Goal: Transaction & Acquisition: Purchase product/service

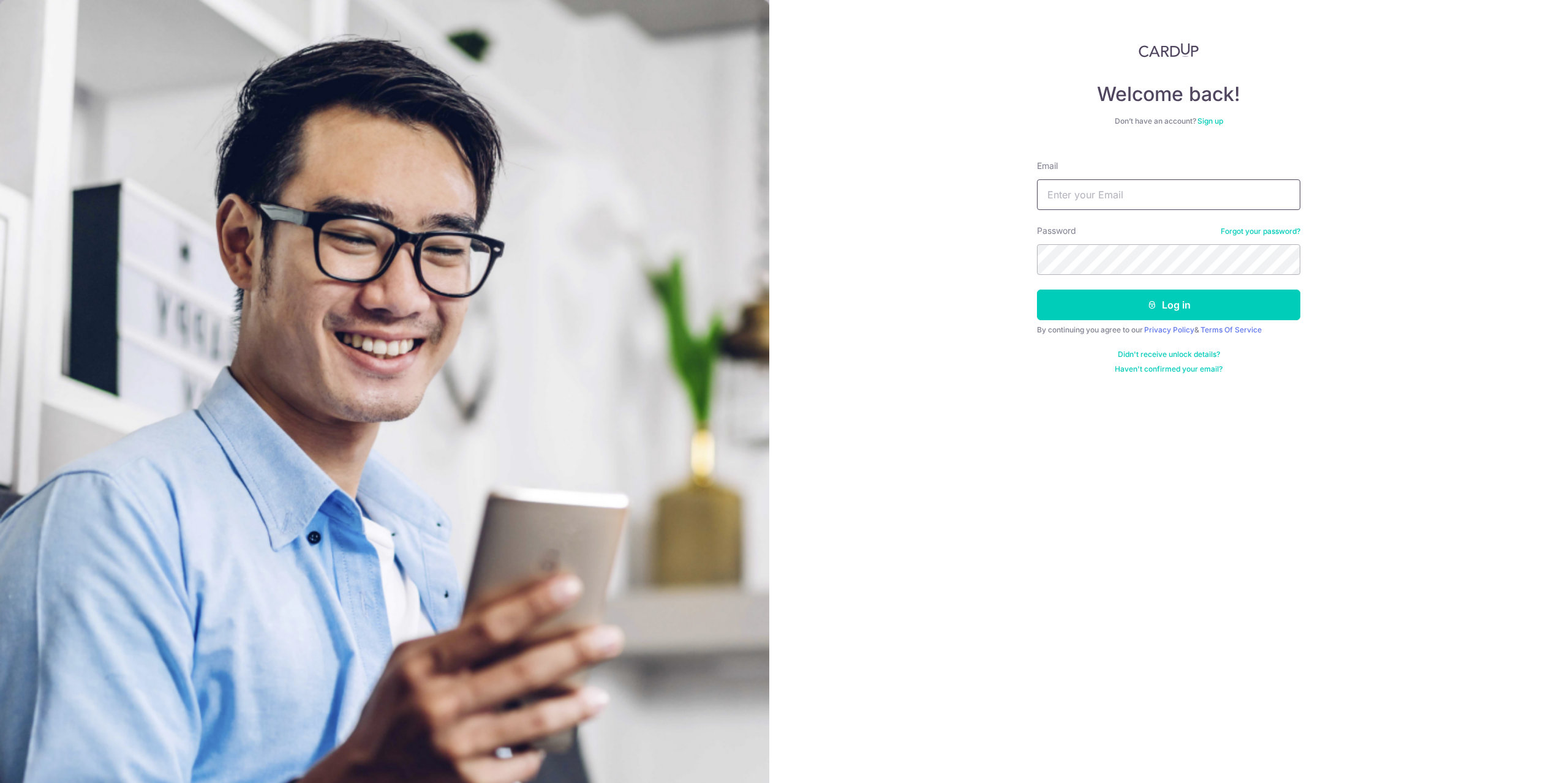
click at [1087, 192] on input "Email" at bounding box center [1168, 194] width 263 height 31
type input "[EMAIL_ADDRESS][DOMAIN_NAME]"
click at [1037, 290] on button "Log in" at bounding box center [1168, 305] width 263 height 31
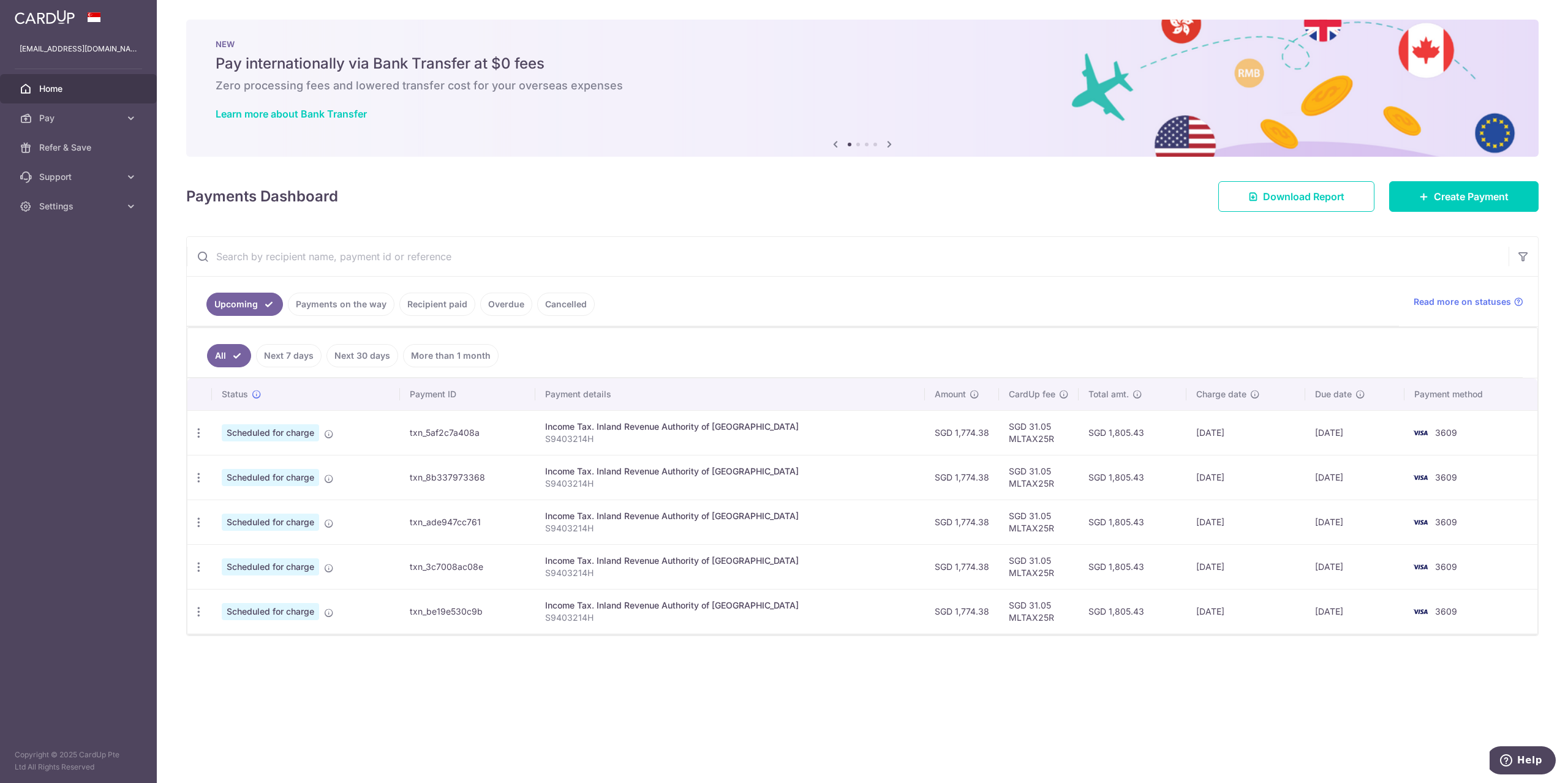
click at [301, 433] on span "Scheduled for charge" at bounding box center [270, 433] width 98 height 17
click at [192, 427] on icon "button" at bounding box center [199, 433] width 13 height 13
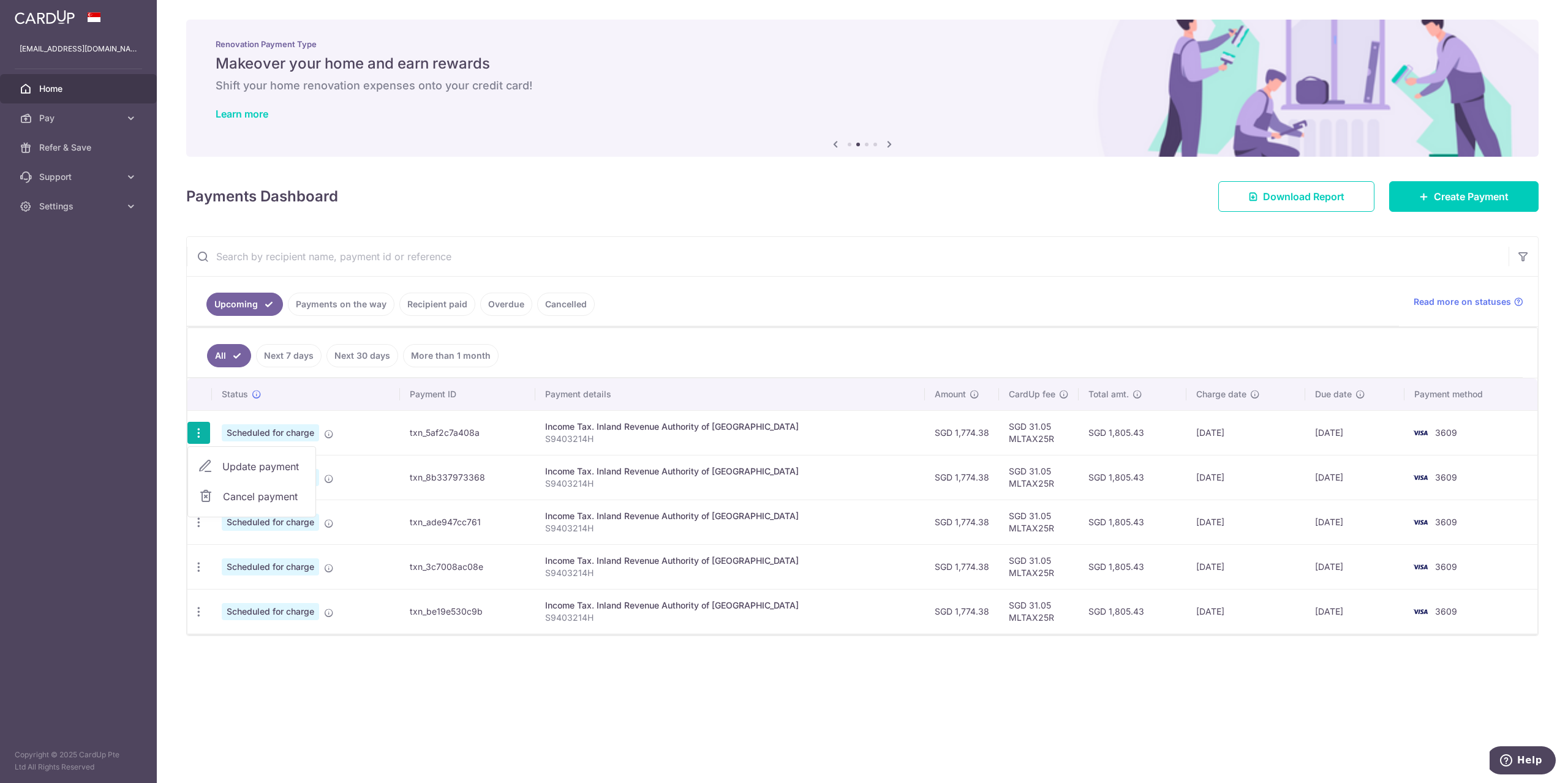
click at [253, 471] on span "Update payment" at bounding box center [264, 466] width 83 height 14
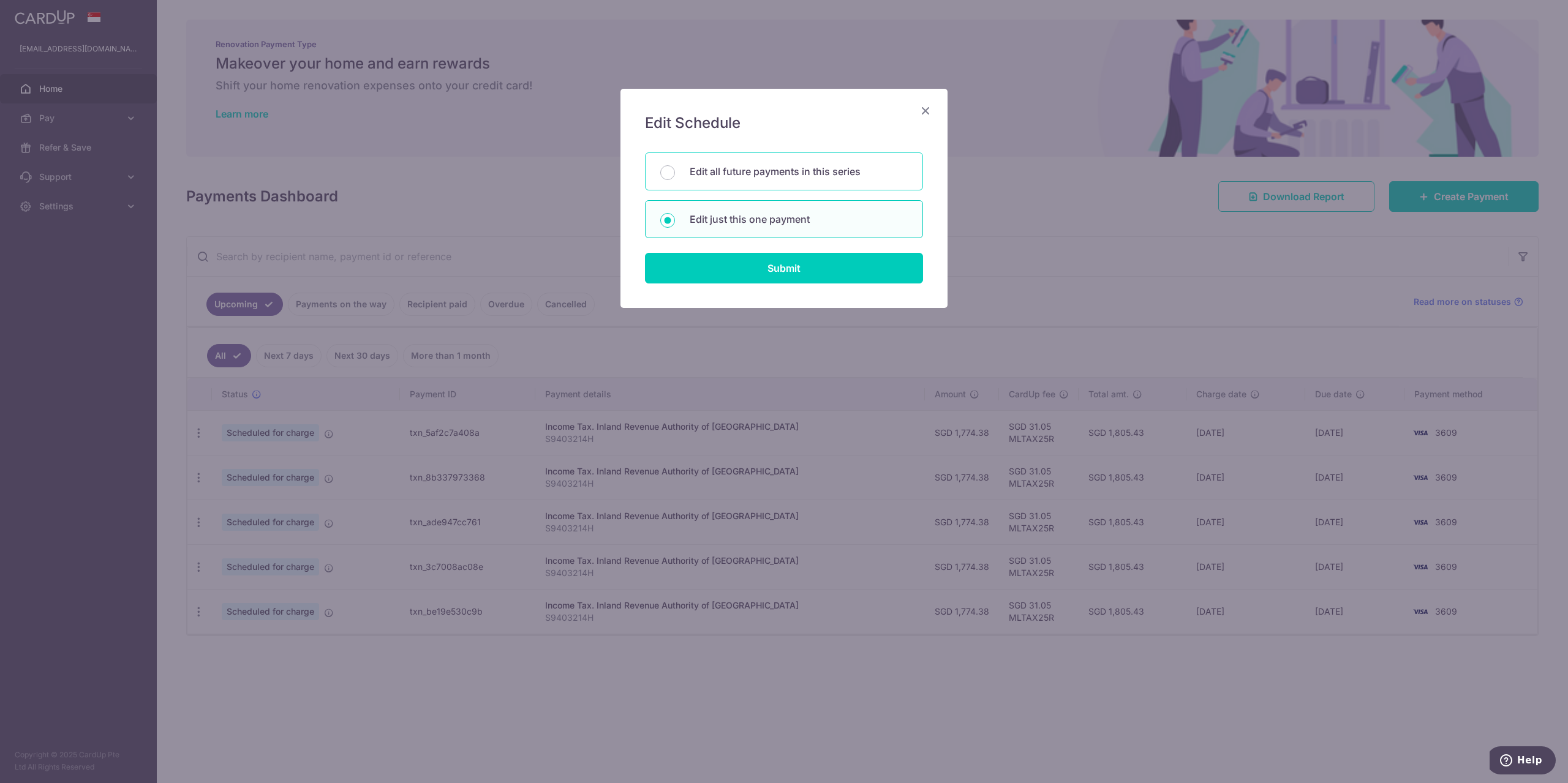
click at [875, 165] on p "Edit all future payments in this series" at bounding box center [798, 171] width 218 height 14
click at [675, 166] on input "Edit all future payments in this series" at bounding box center [667, 173] width 14 height 14
radio input "true"
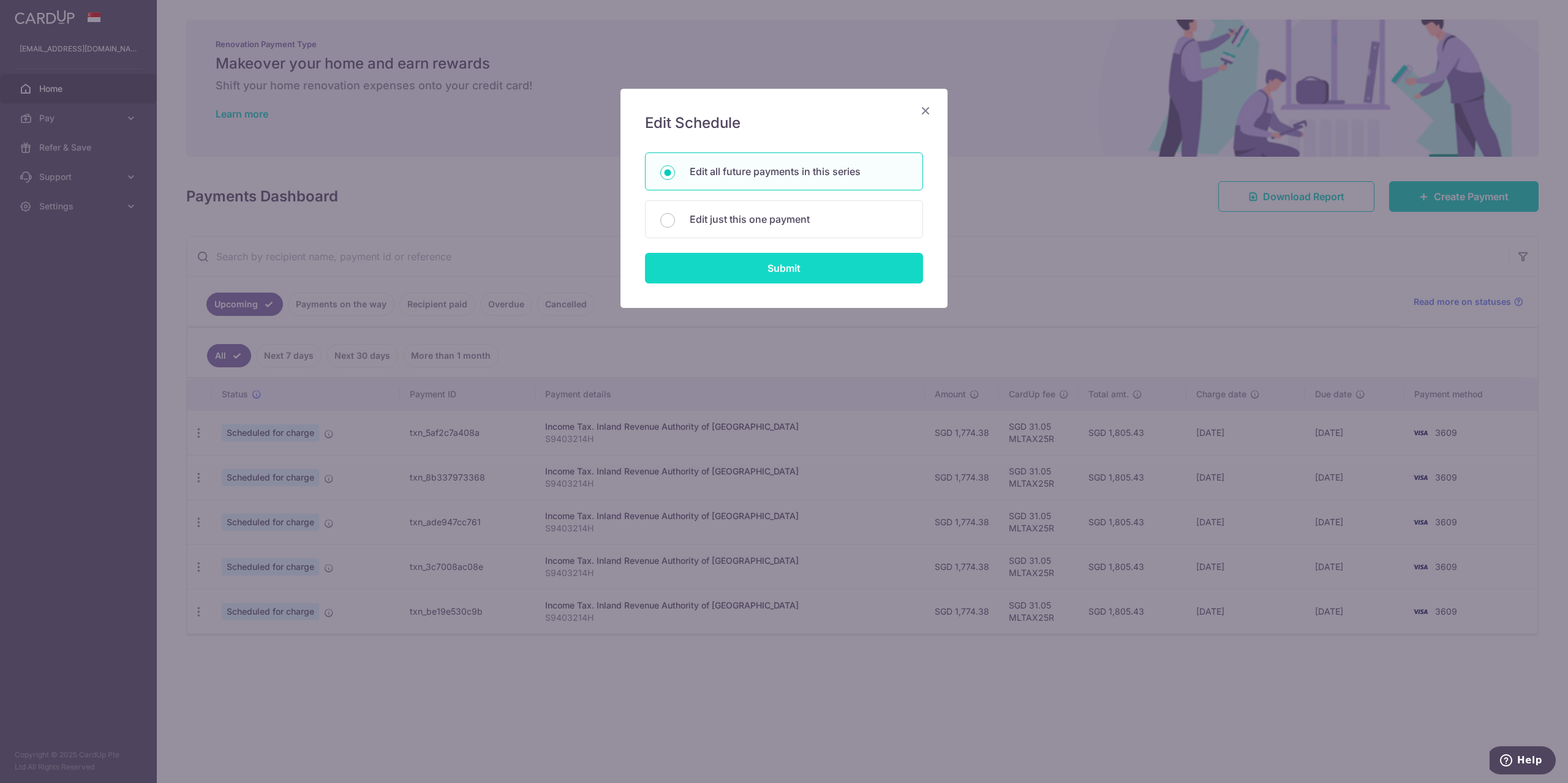
click at [807, 279] on input "Submit" at bounding box center [784, 268] width 278 height 31
radio input "true"
type input "1,774.38"
type input "S9403214H"
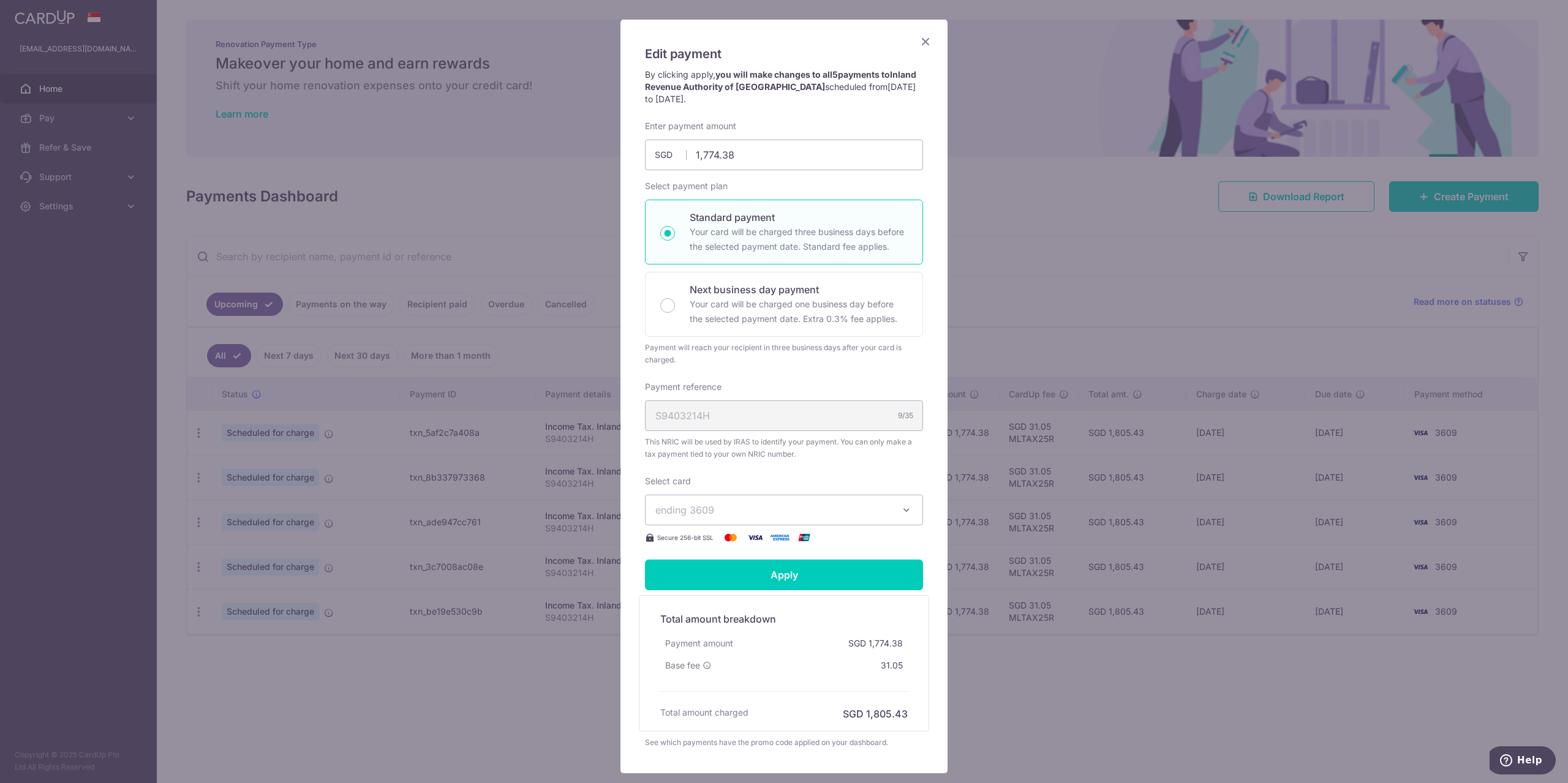
scroll to position [148, 0]
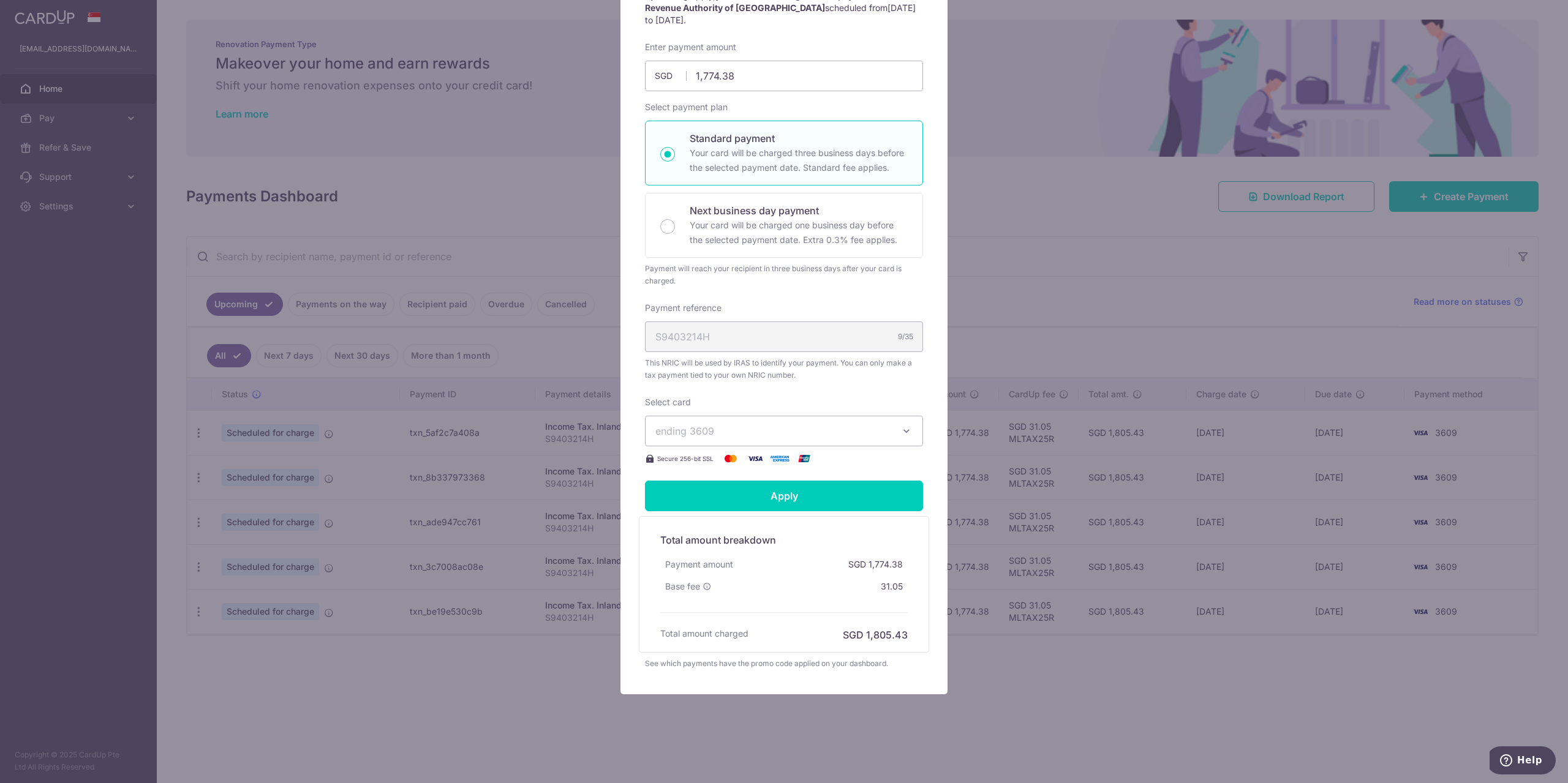
click at [728, 438] on span "ending 3609" at bounding box center [773, 431] width 235 height 14
click at [763, 513] on span "**** 1124" at bounding box center [784, 518] width 258 height 14
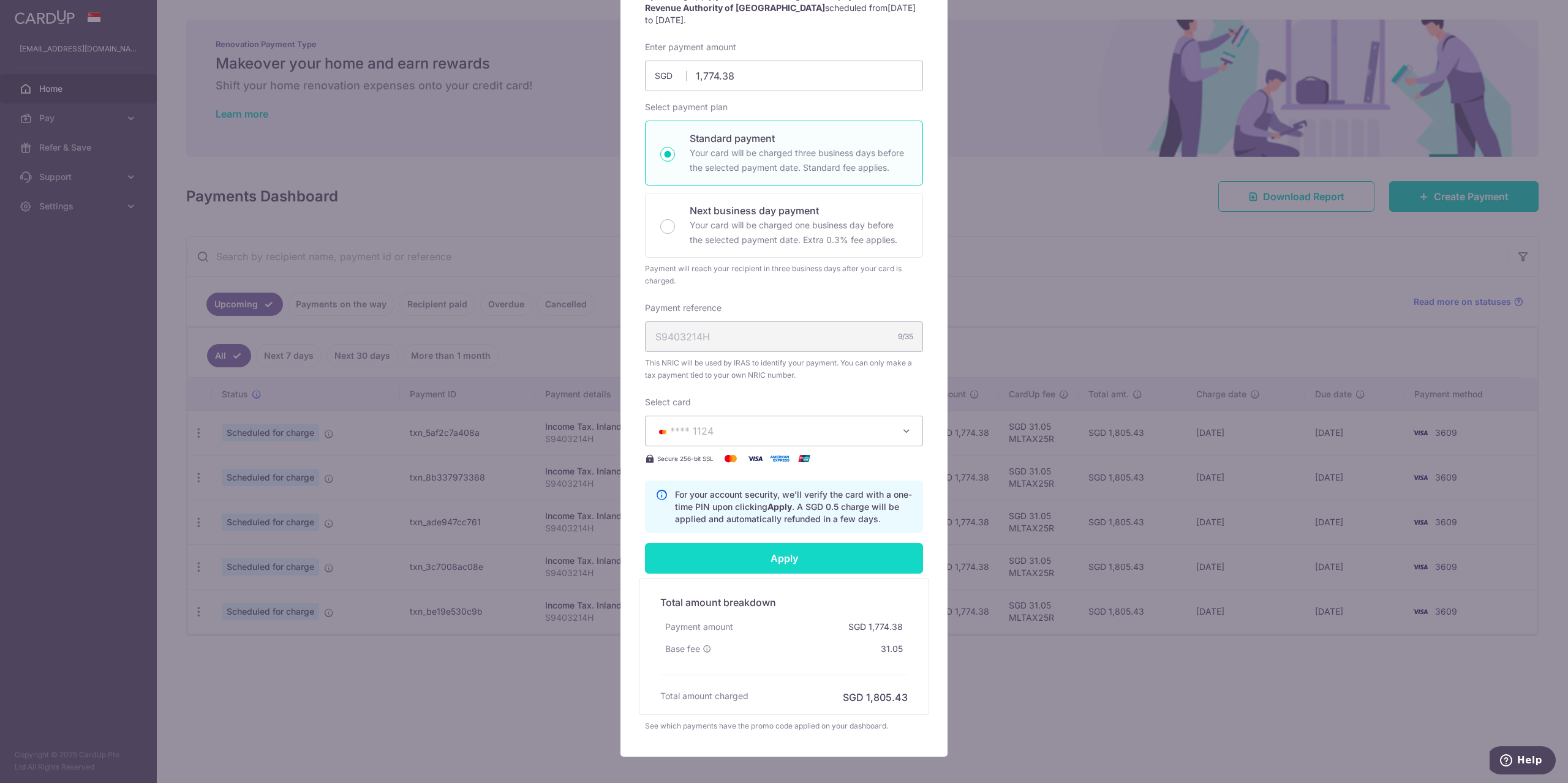
click at [798, 551] on input "Apply" at bounding box center [784, 558] width 278 height 31
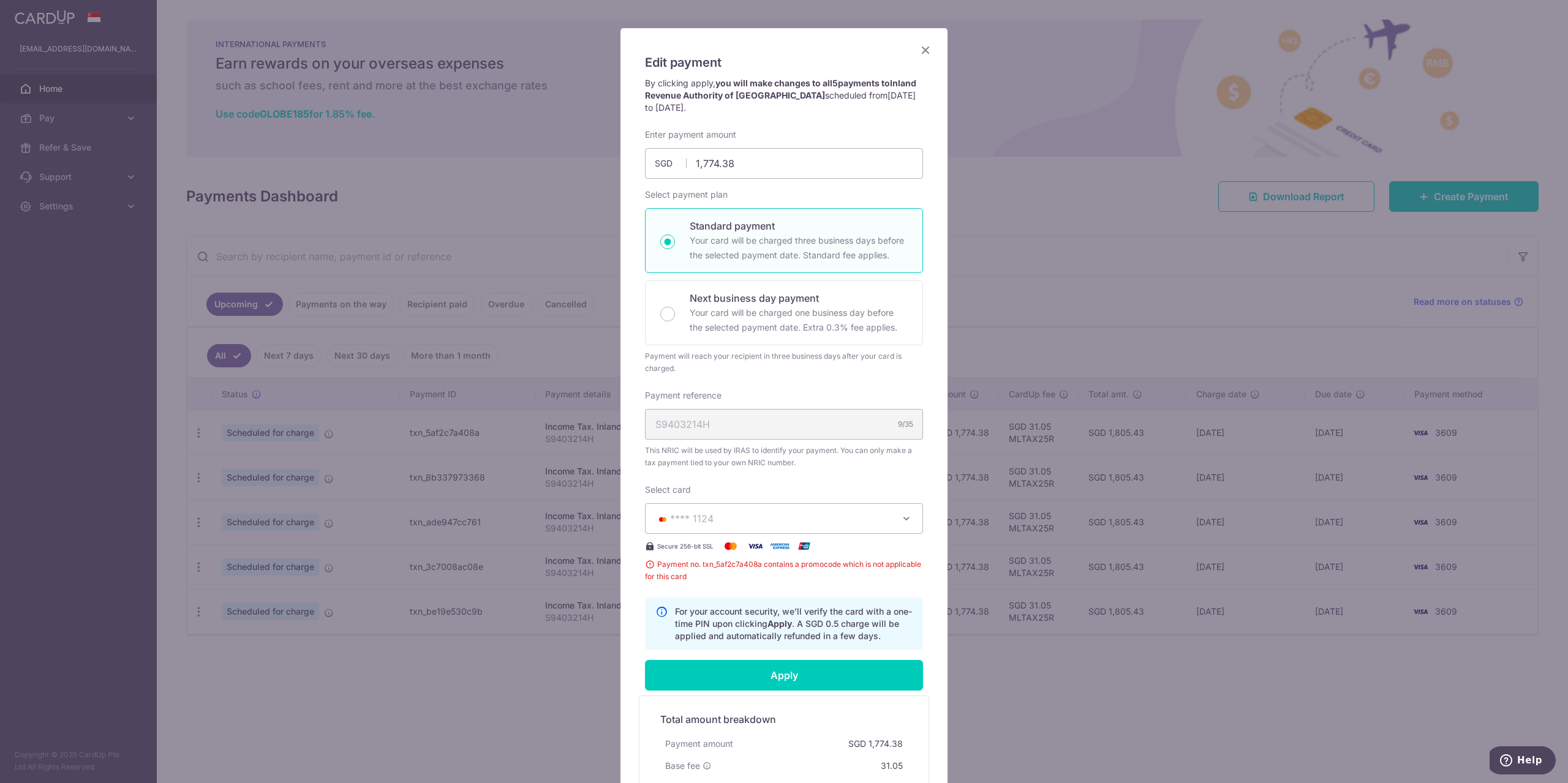
scroll to position [0, 0]
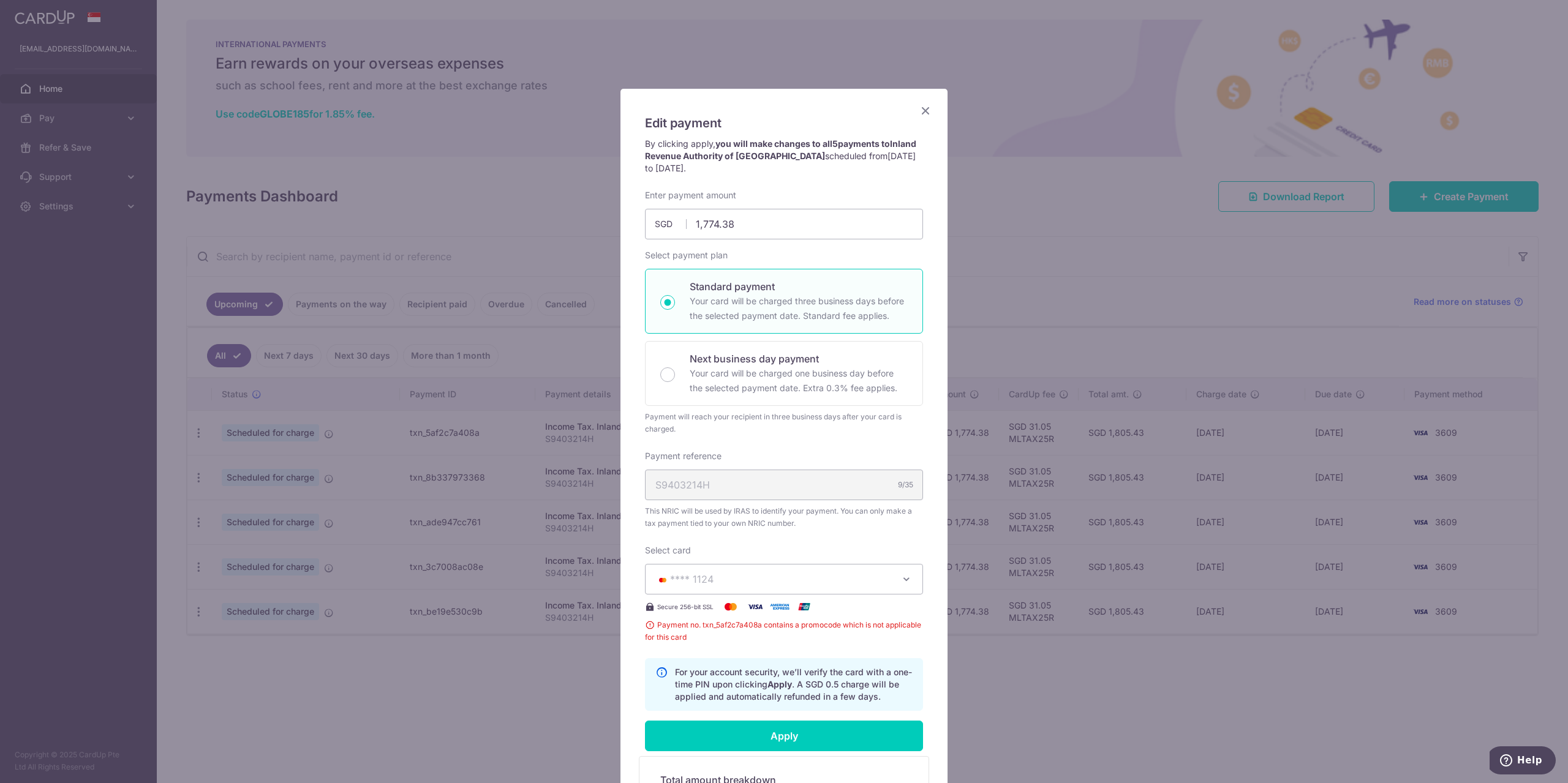
click at [925, 113] on icon "Close" at bounding box center [925, 110] width 14 height 15
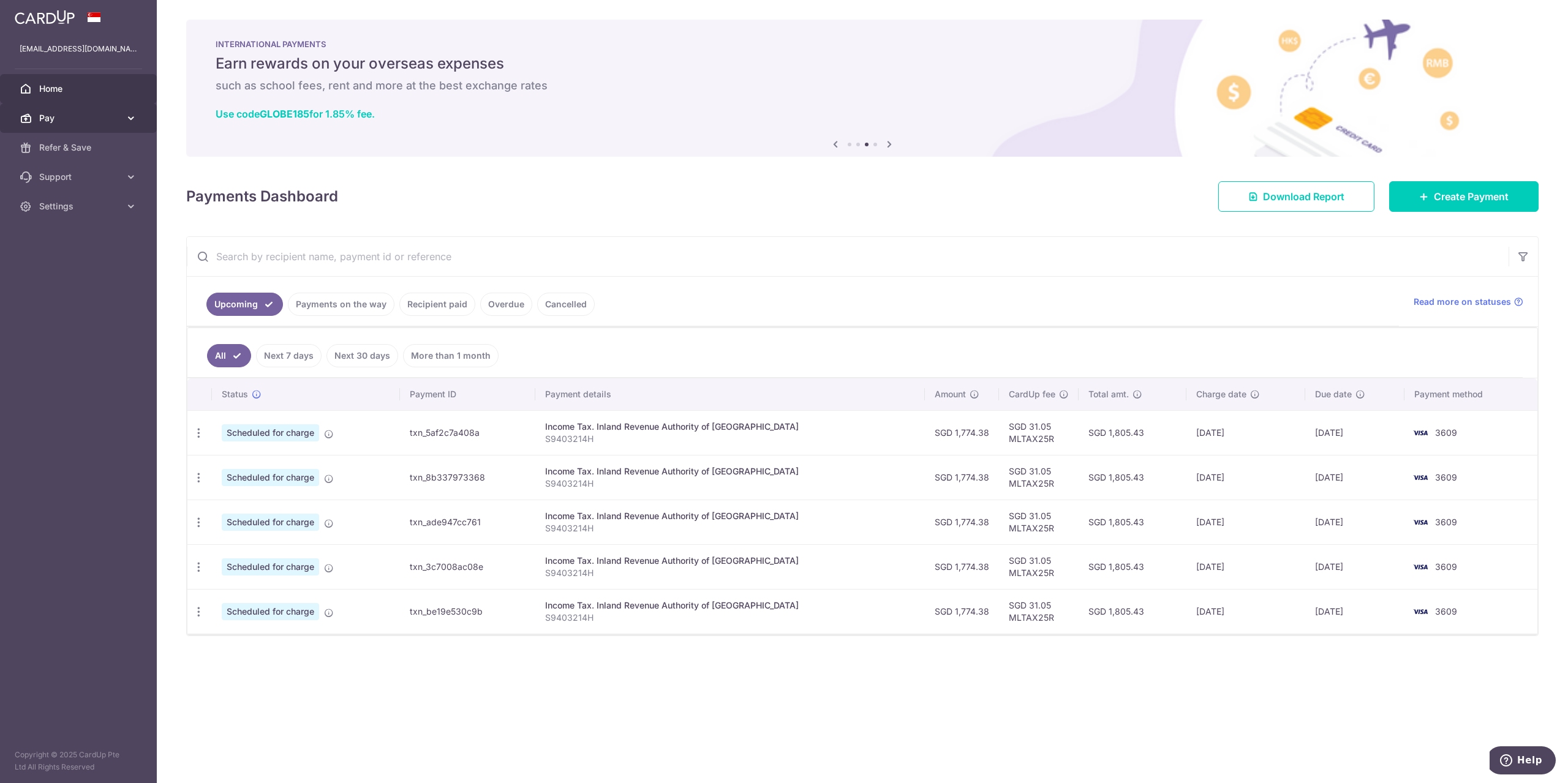
click at [96, 112] on link "Pay" at bounding box center [78, 118] width 157 height 29
click at [121, 275] on link "Support" at bounding box center [78, 280] width 157 height 29
click at [115, 326] on link "Contact Us" at bounding box center [78, 339] width 157 height 29
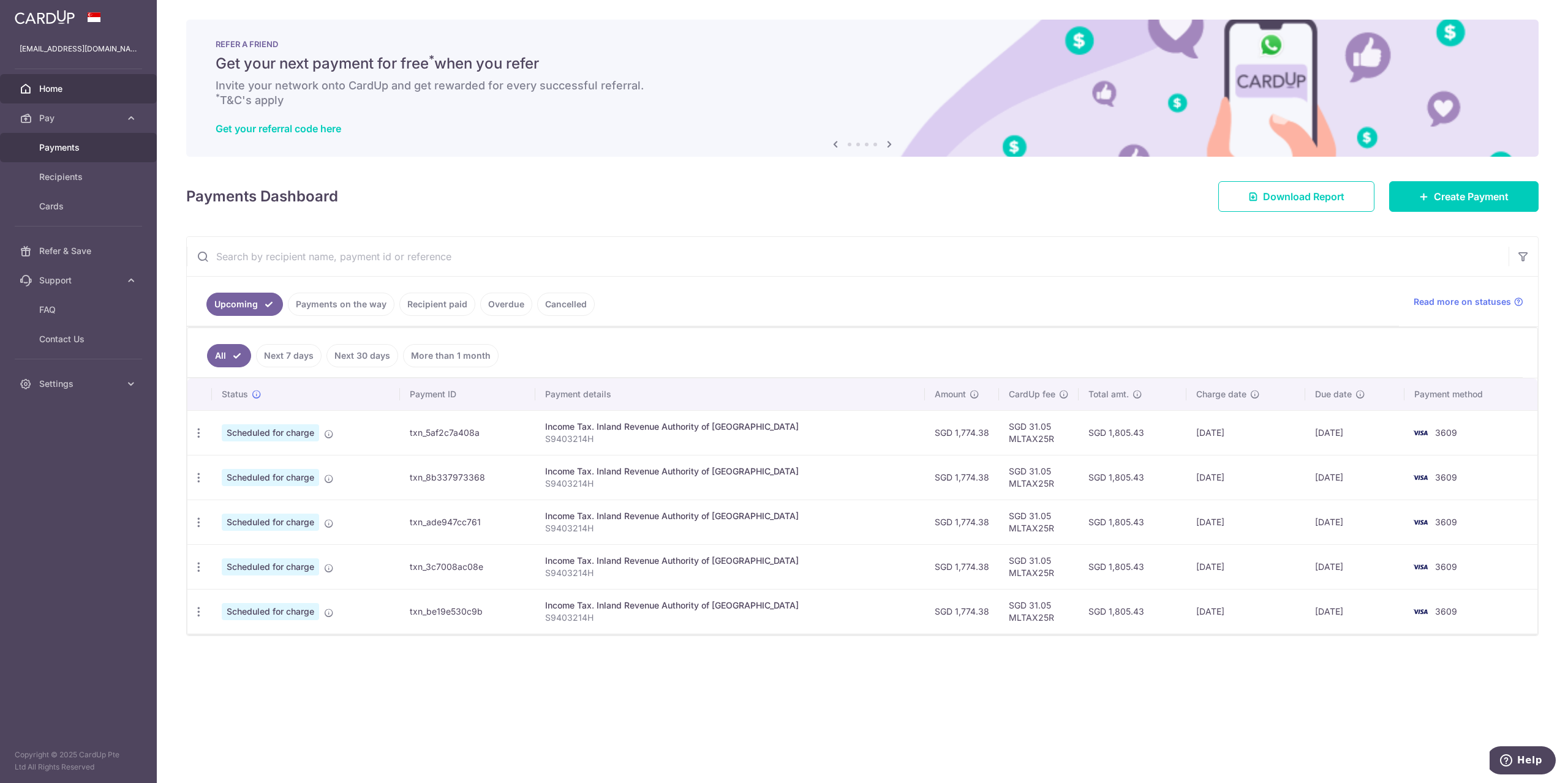
click at [84, 153] on link "Payments" at bounding box center [78, 147] width 157 height 29
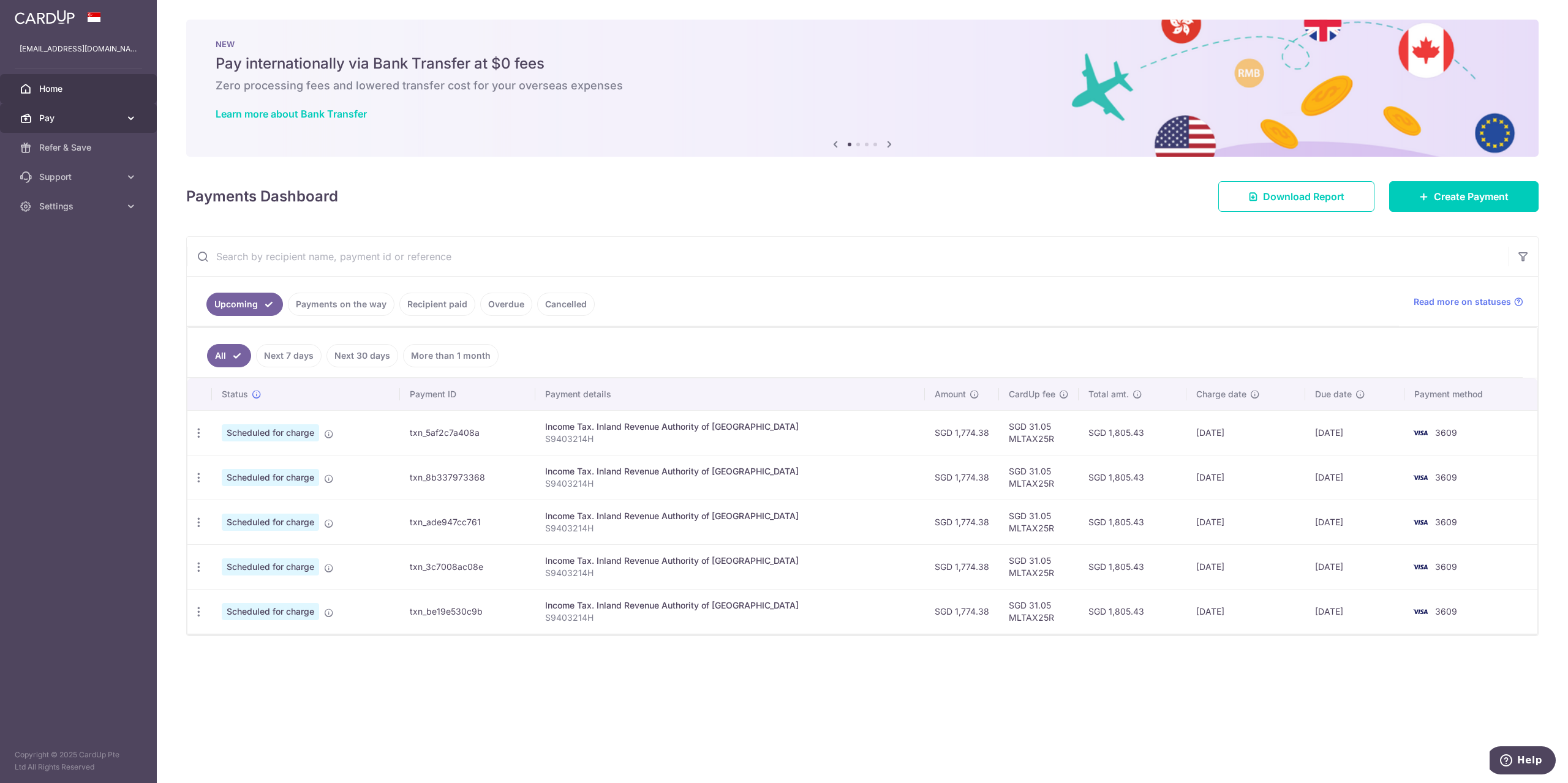
click at [117, 128] on link "Pay" at bounding box center [78, 118] width 157 height 29
click at [98, 156] on link "Payments" at bounding box center [78, 147] width 157 height 29
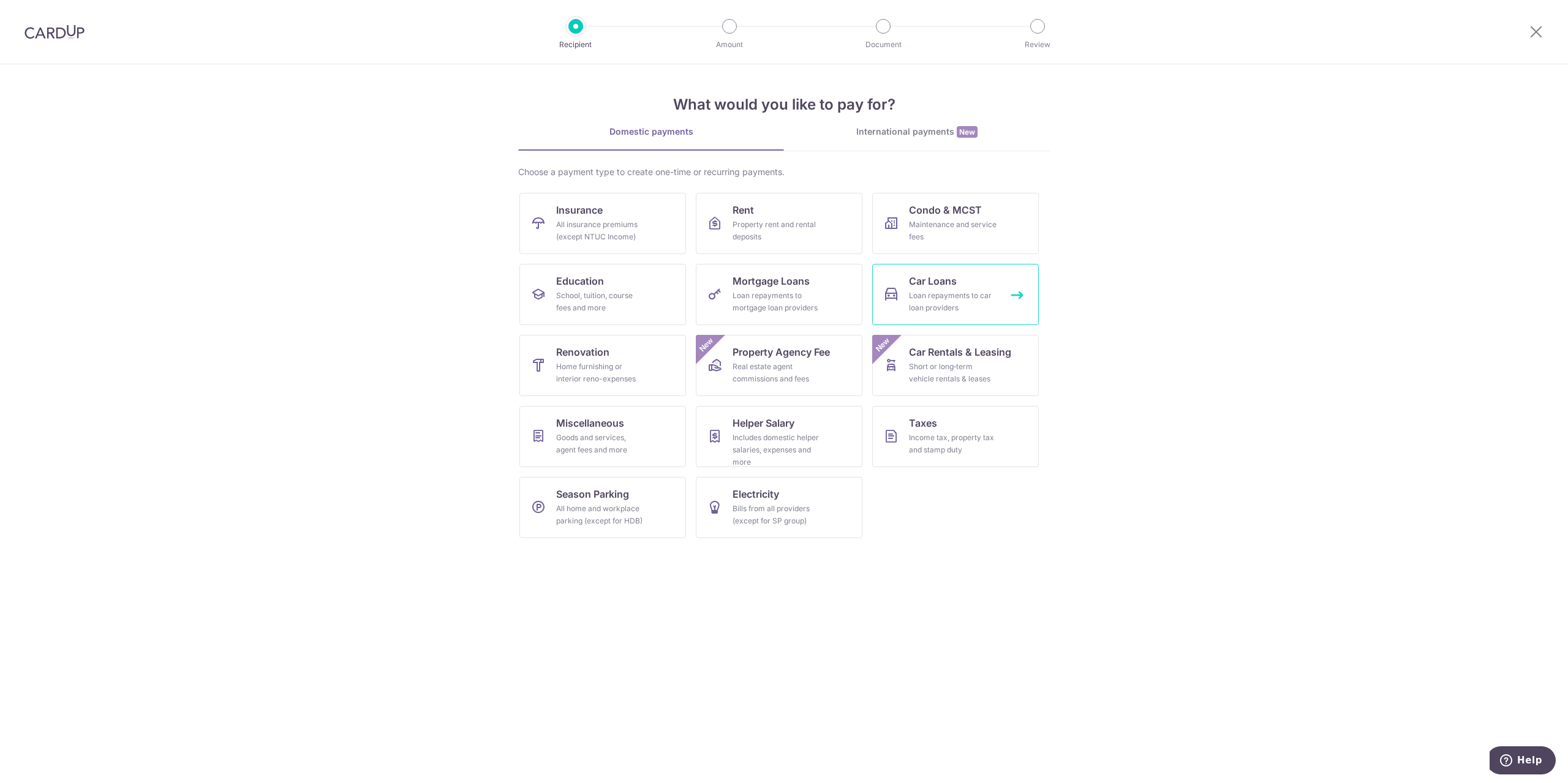
click at [970, 293] on div "Loan repayments to car loan providers" at bounding box center [953, 302] width 88 height 24
click at [969, 443] on div "Income tax, property tax and stamp duty" at bounding box center [953, 444] width 88 height 24
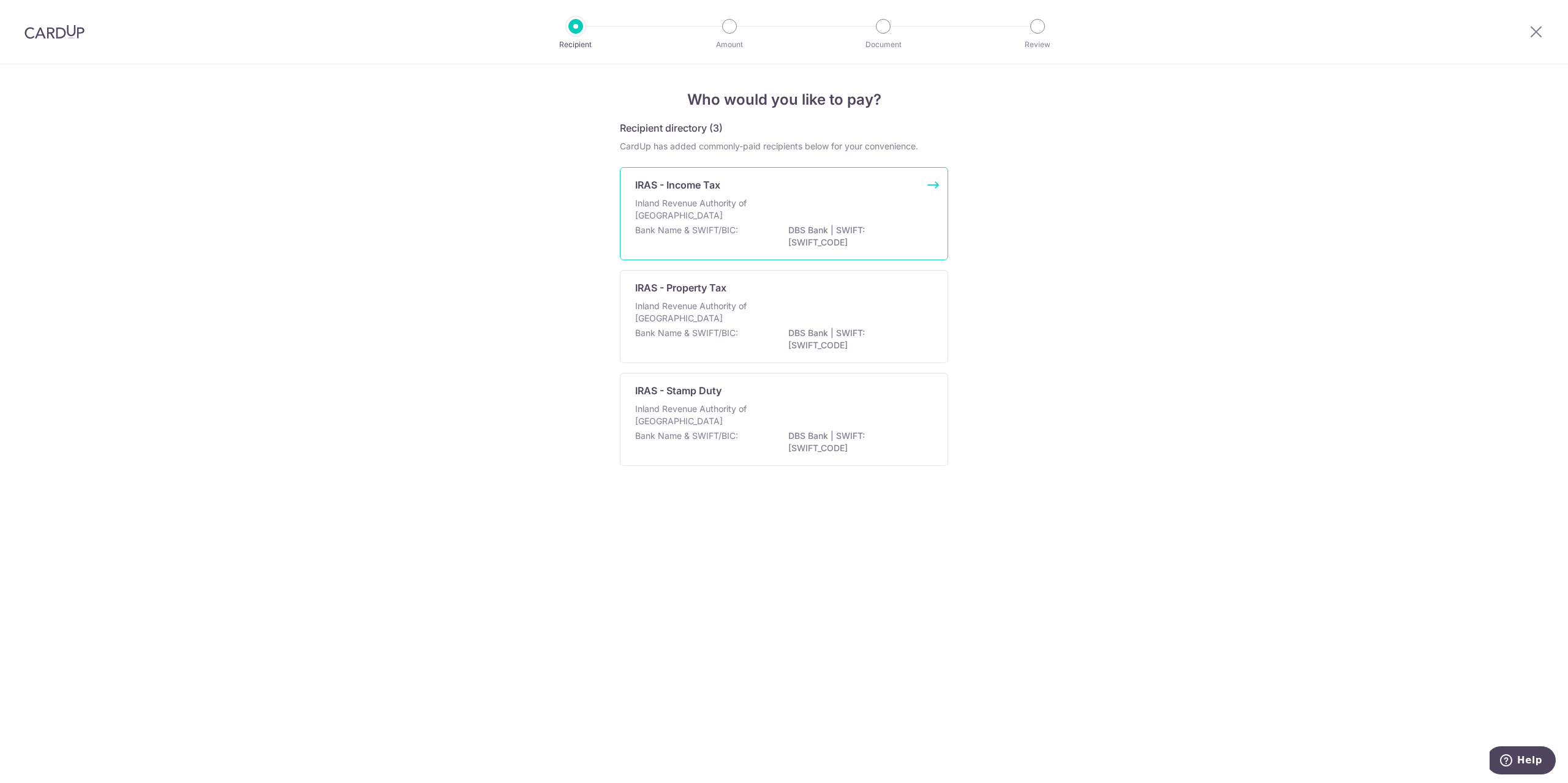
click at [821, 245] on p "DBS Bank | SWIFT: [SWIFT_CODE]" at bounding box center [856, 237] width 137 height 24
